Goal: Obtain resource: Download file/media

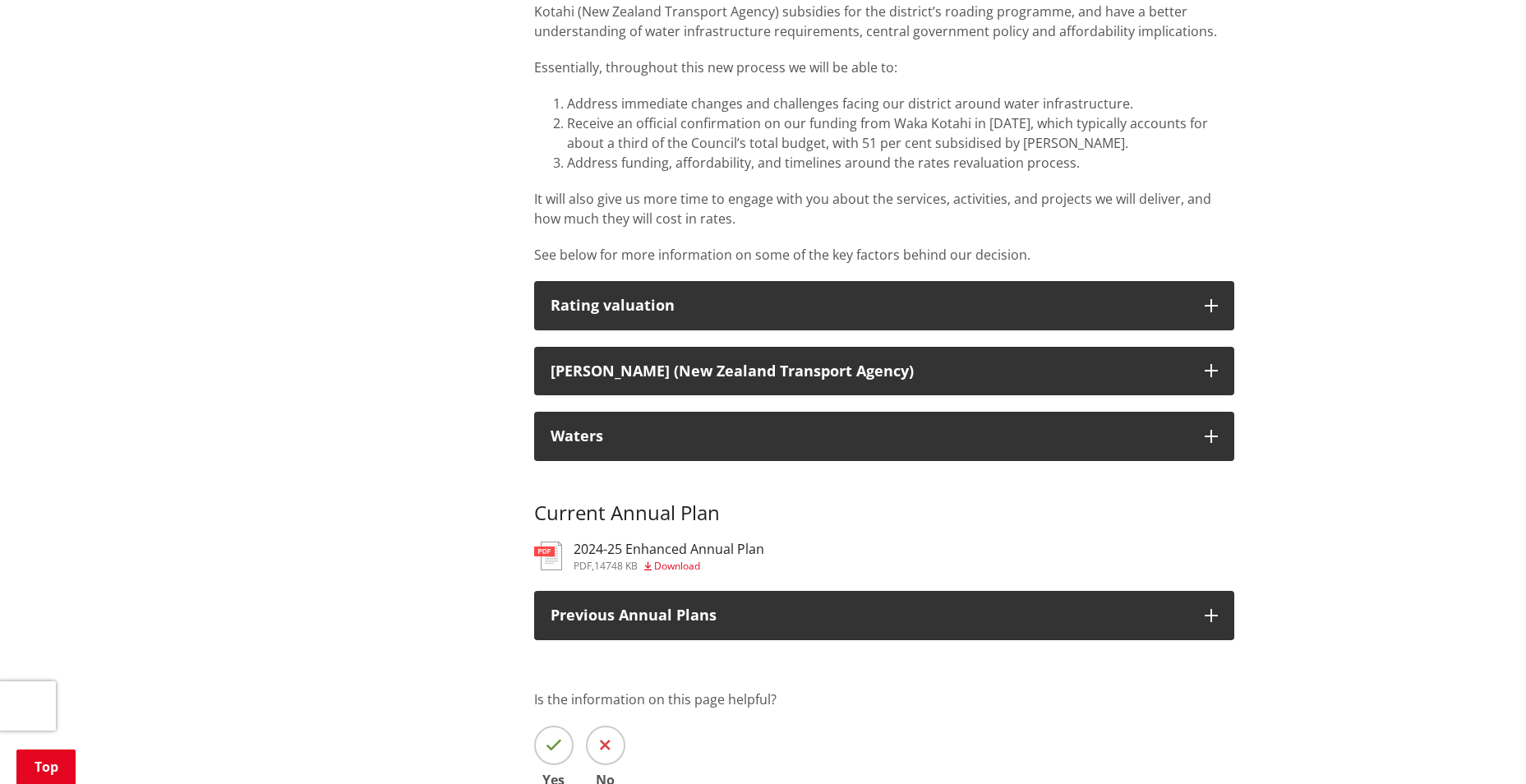
scroll to position [1397, 0]
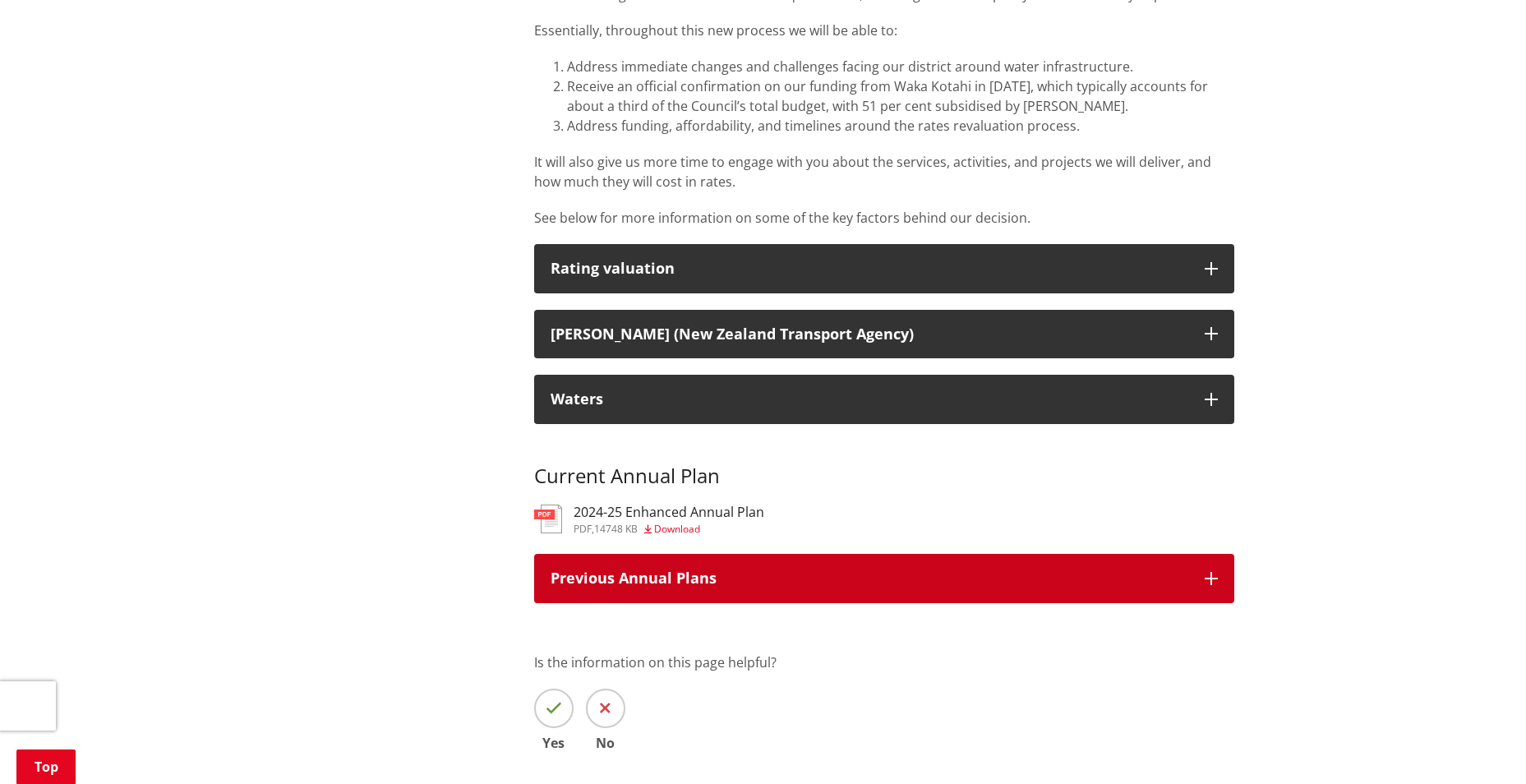
click at [1205, 567] on button "Previous Annual Plans" at bounding box center [884, 577] width 700 height 49
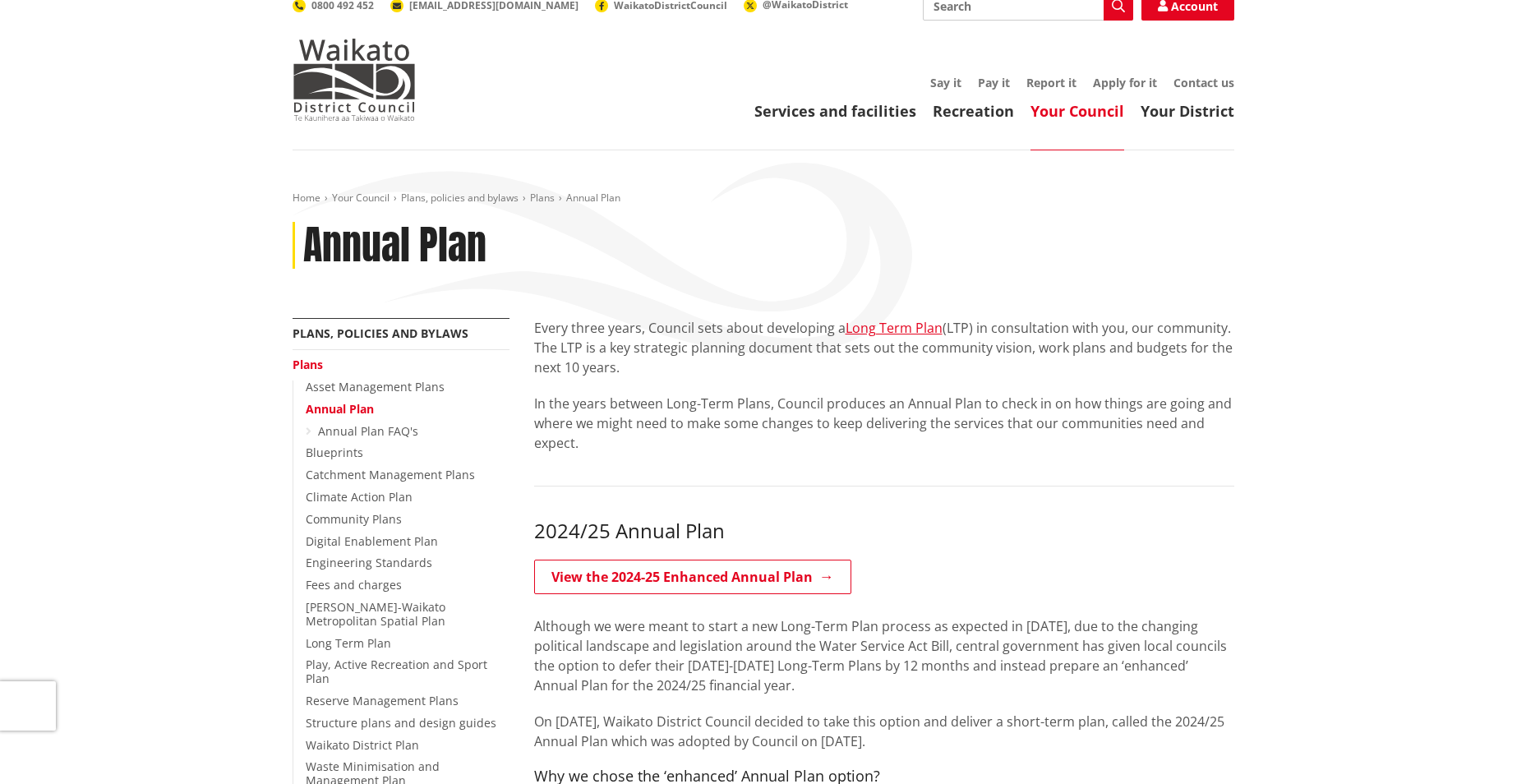
scroll to position [0, 0]
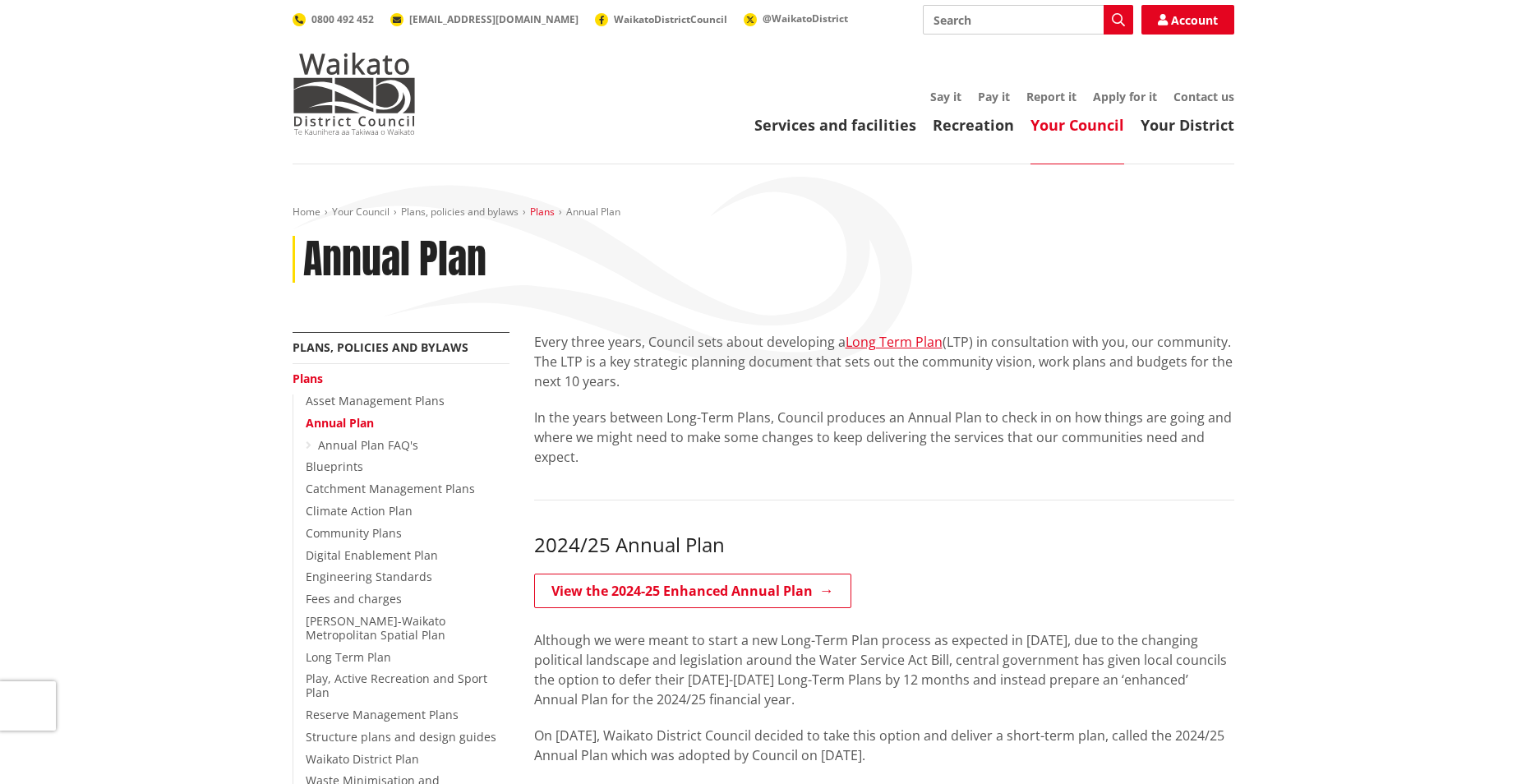
click at [545, 212] on link "Plans" at bounding box center [542, 212] width 25 height 14
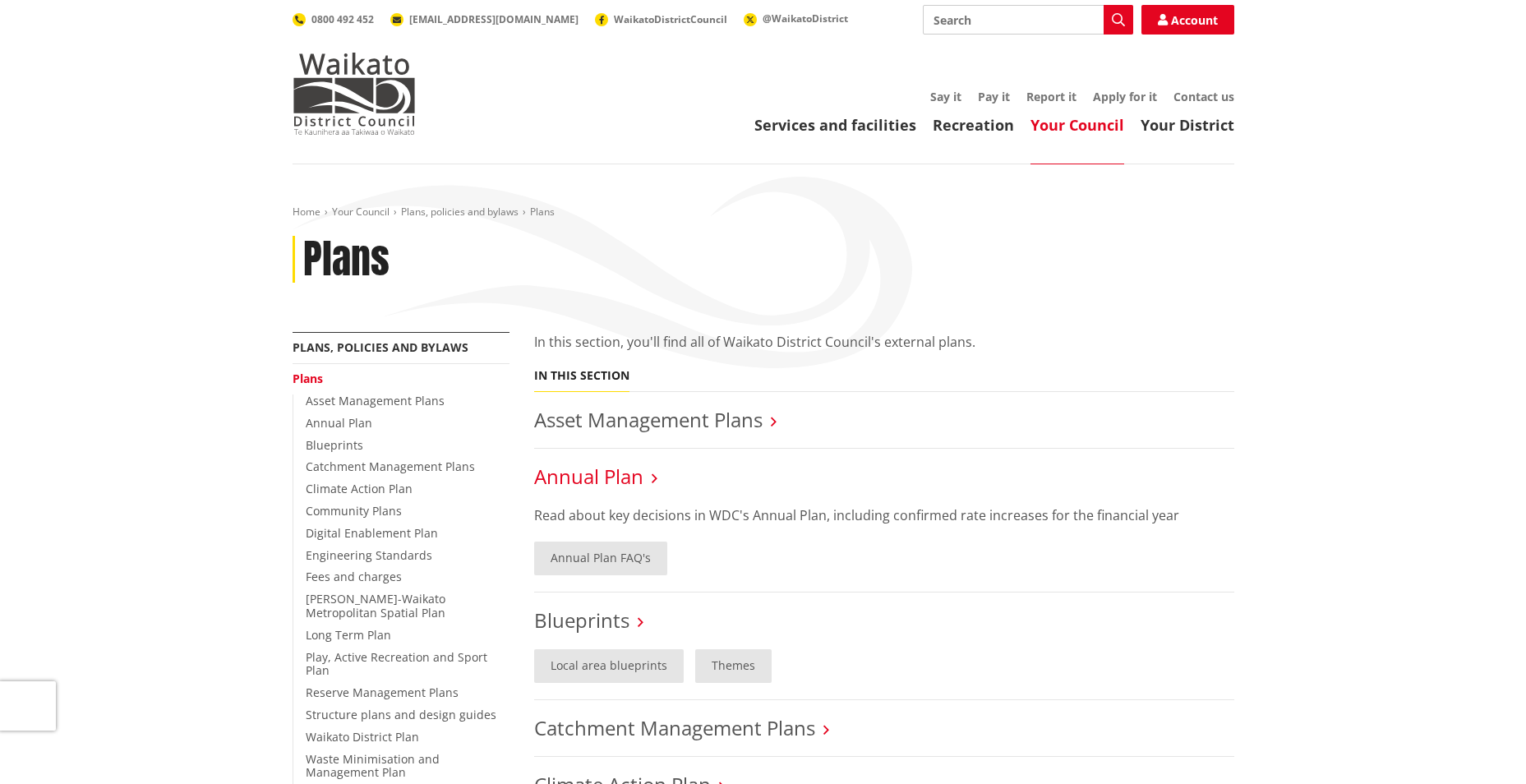
click at [608, 472] on link "Annual Plan" at bounding box center [589, 476] width 109 height 28
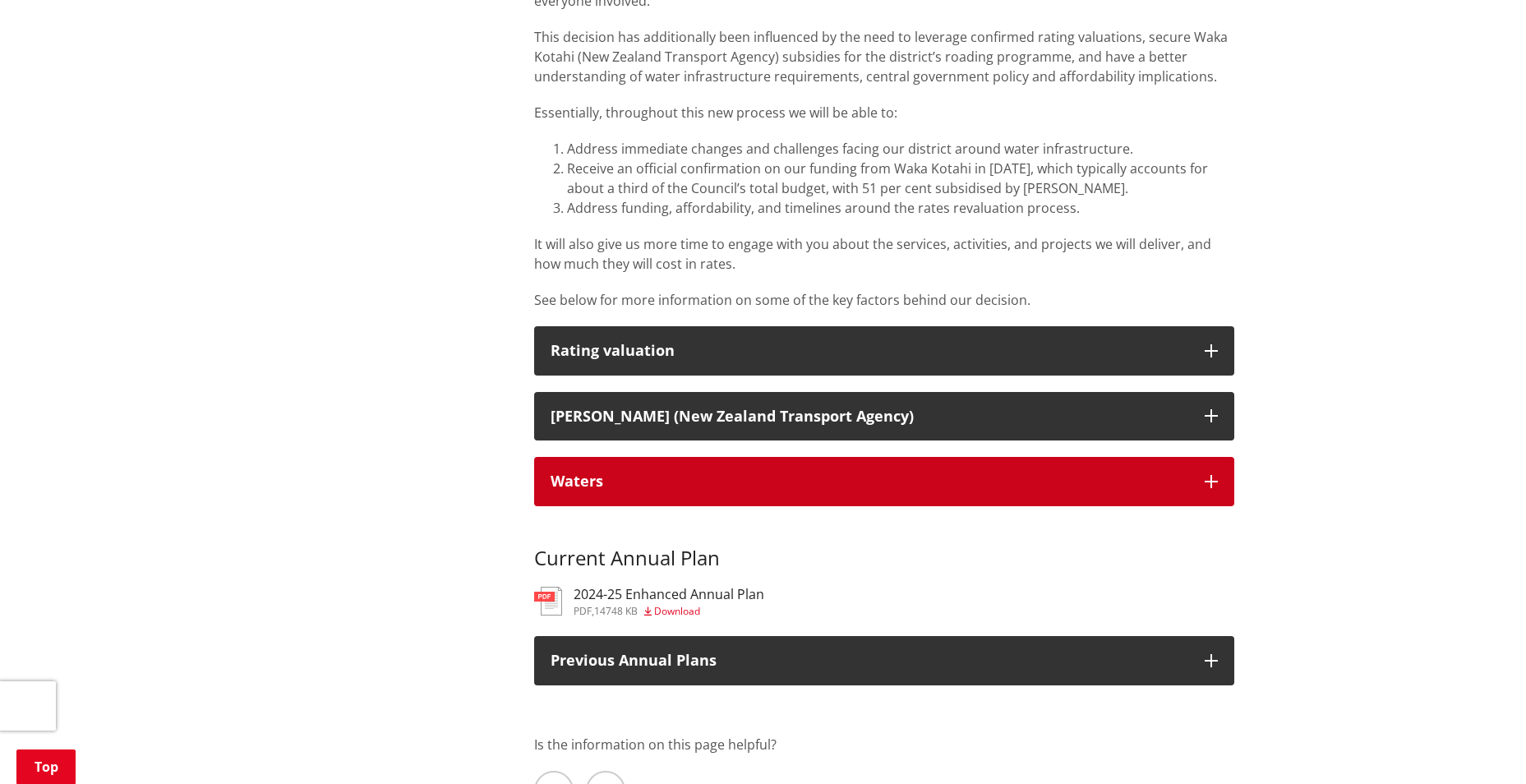
scroll to position [1397, 0]
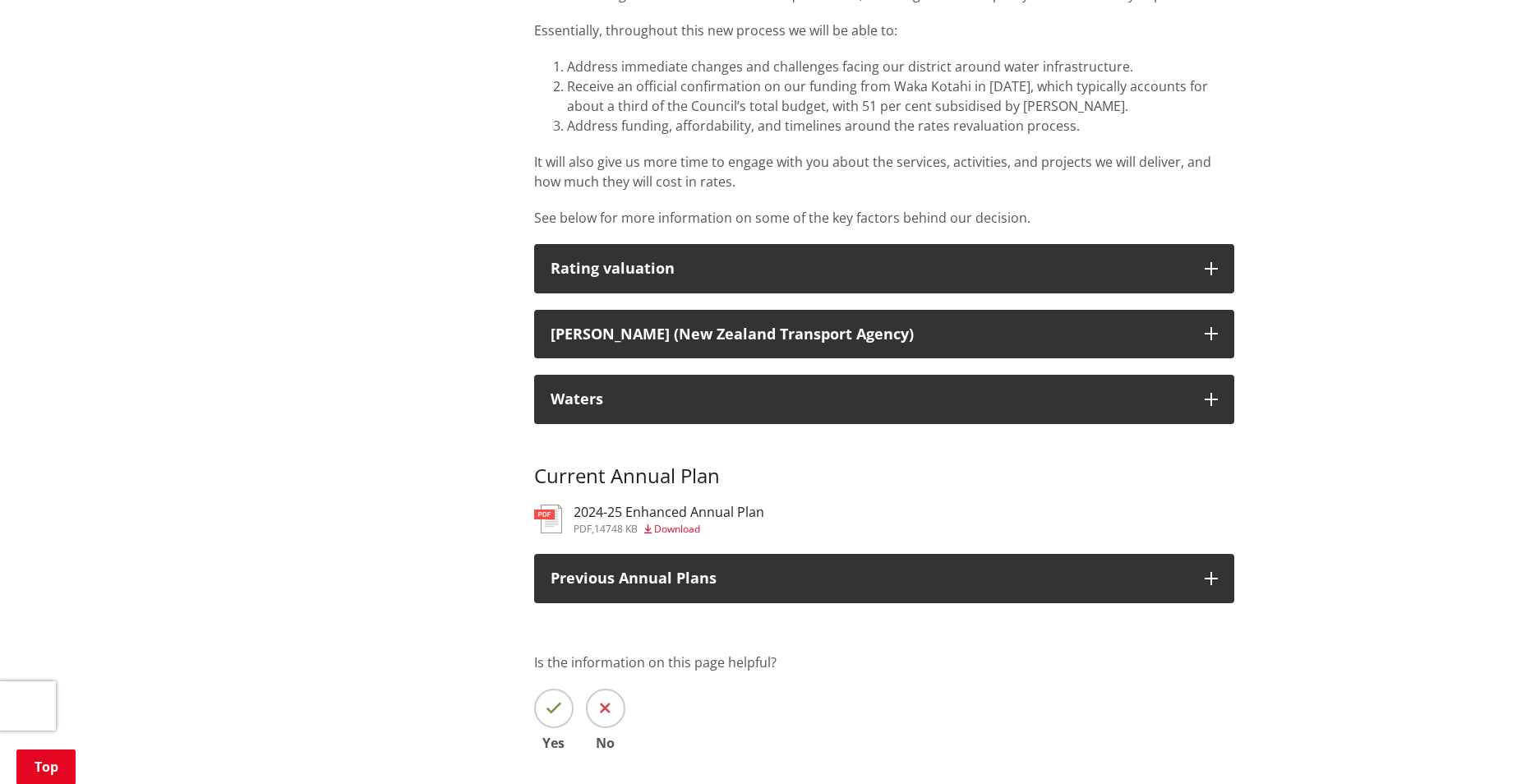
click at [627, 504] on h3 "2024-25 Enhanced Annual Plan" at bounding box center [668, 512] width 190 height 15
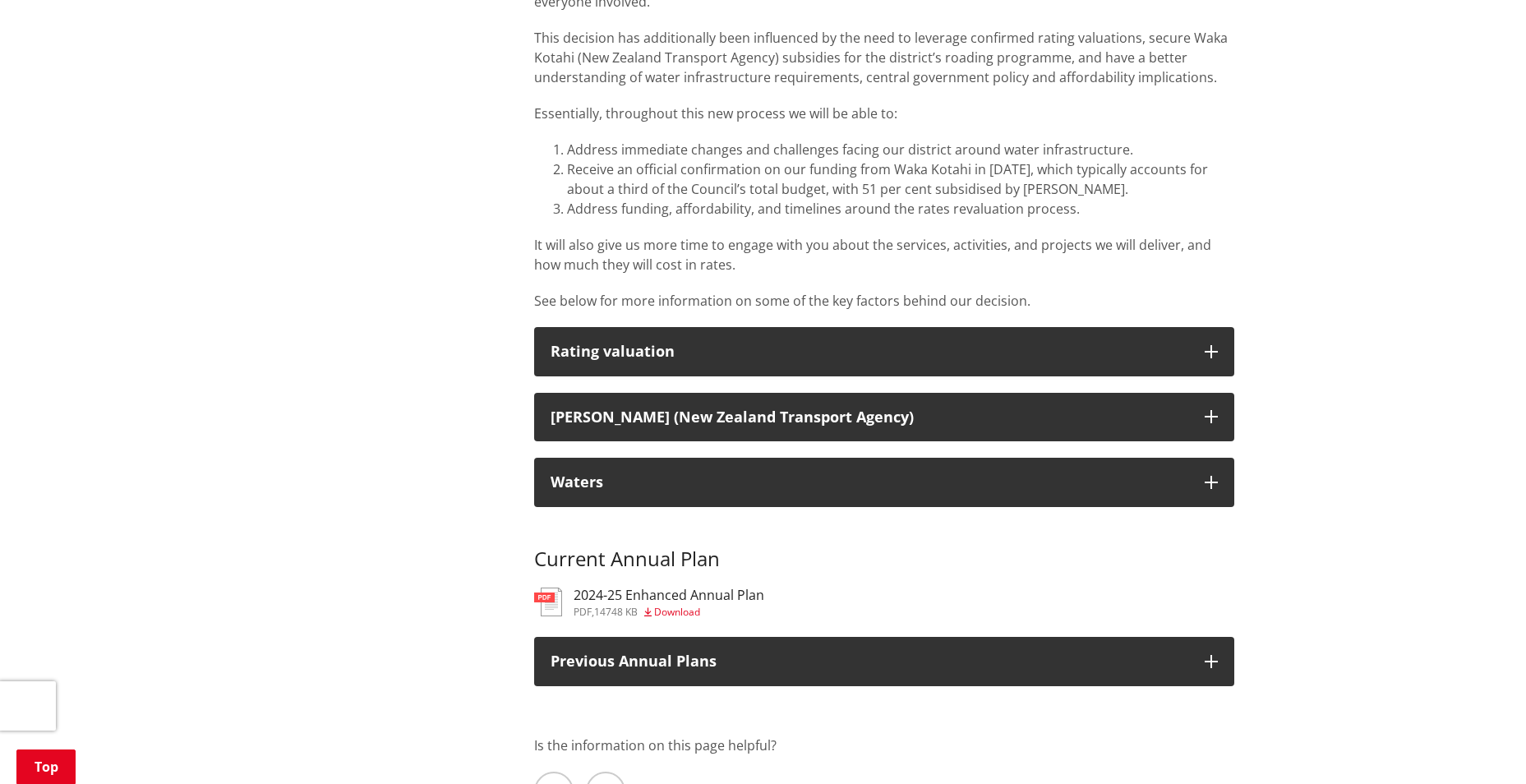
scroll to position [1315, 0]
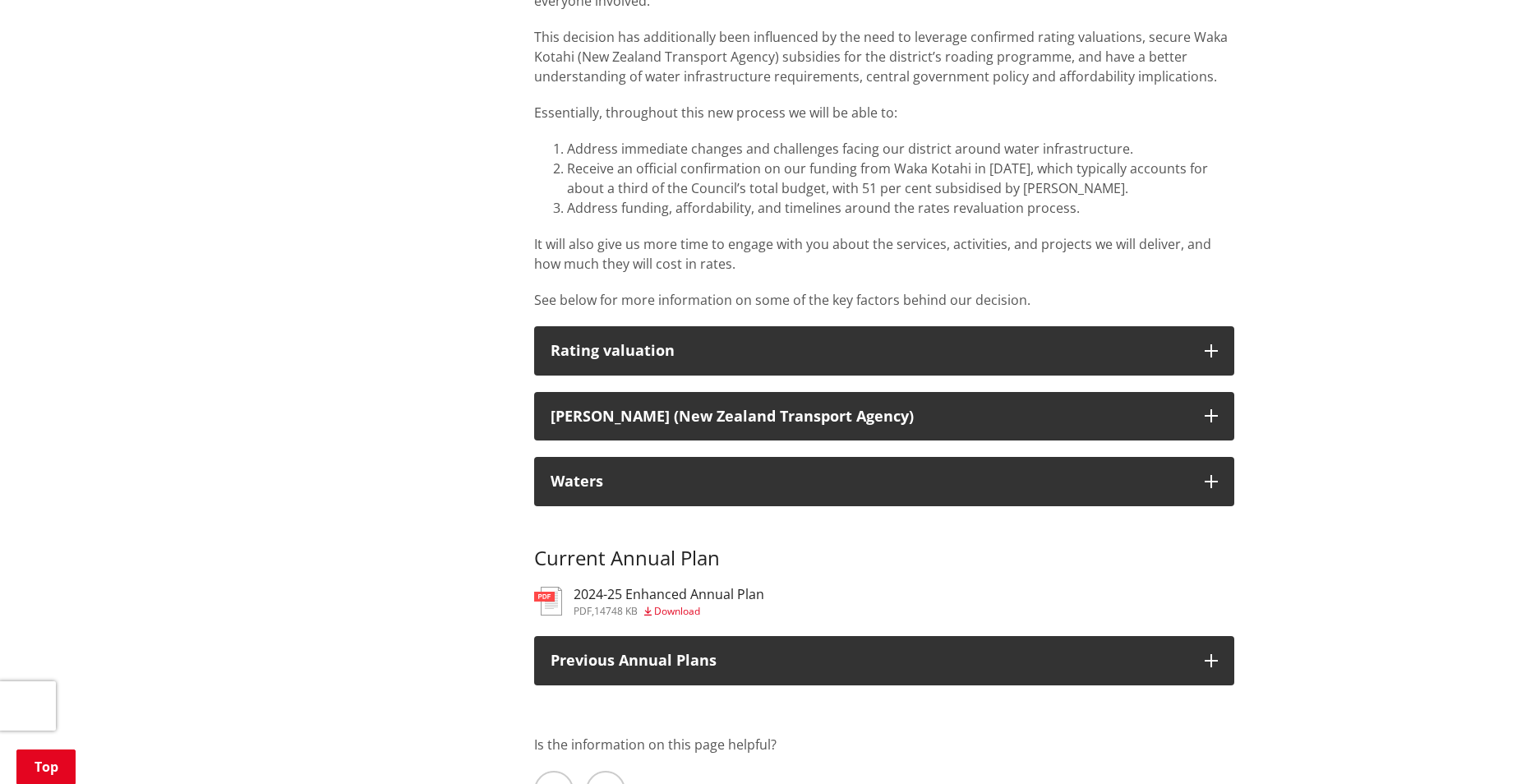
click at [643, 587] on h3 "2024-25 Enhanced Annual Plan" at bounding box center [668, 595] width 190 height 15
